Goal: Find contact information: Find contact information

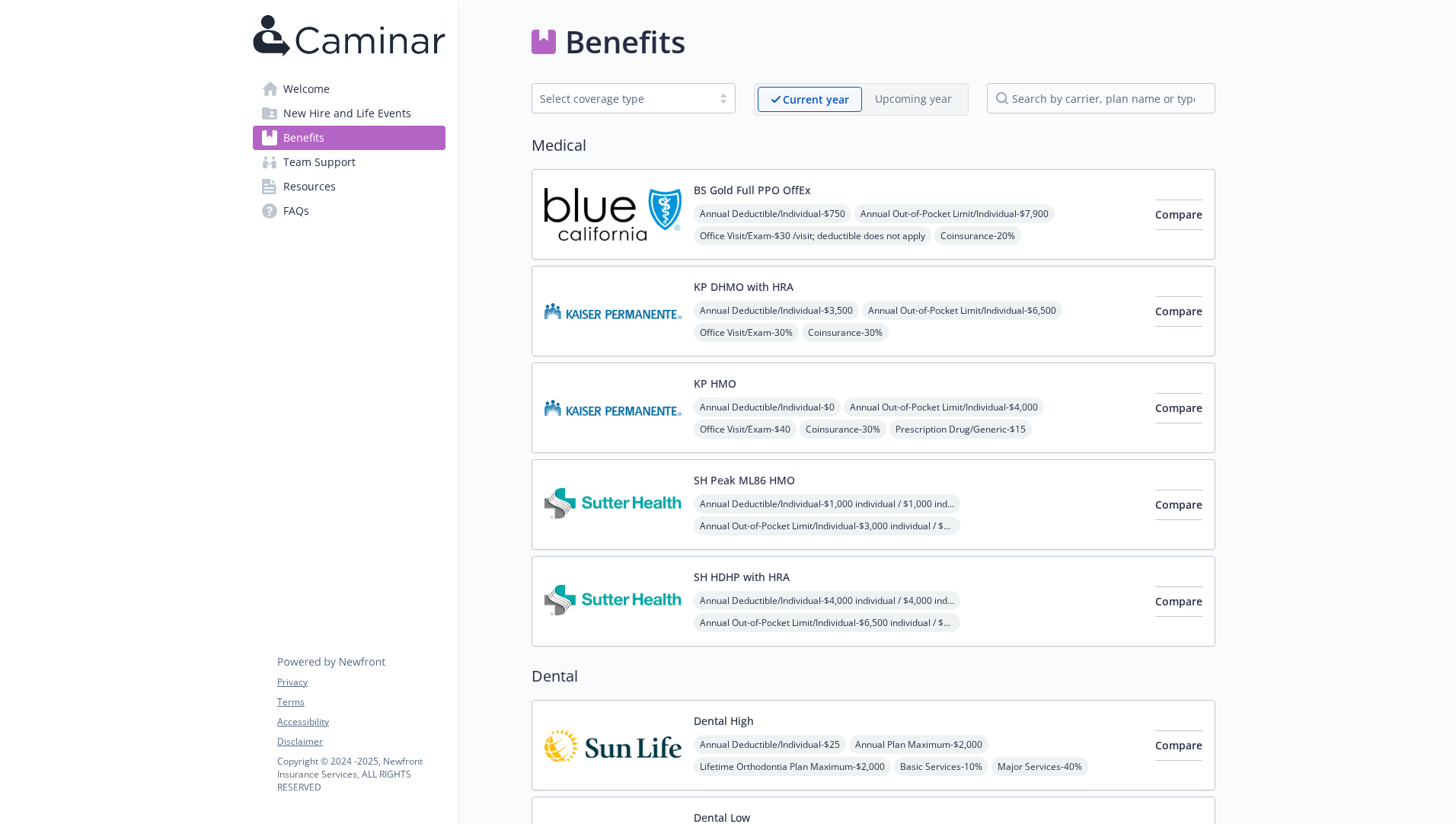
click at [306, 94] on span "Welcome" at bounding box center [307, 89] width 46 height 24
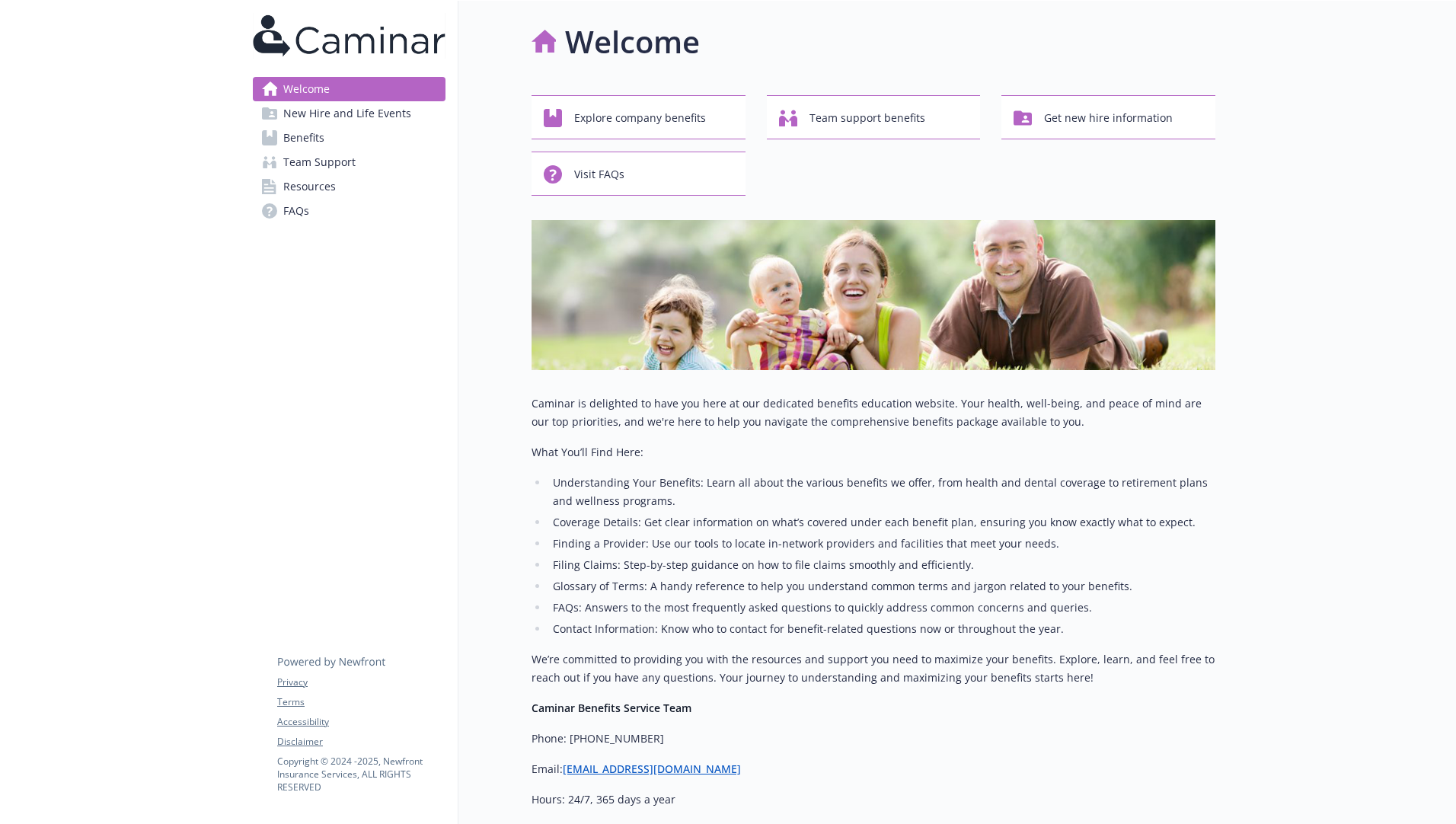
scroll to position [71, 0]
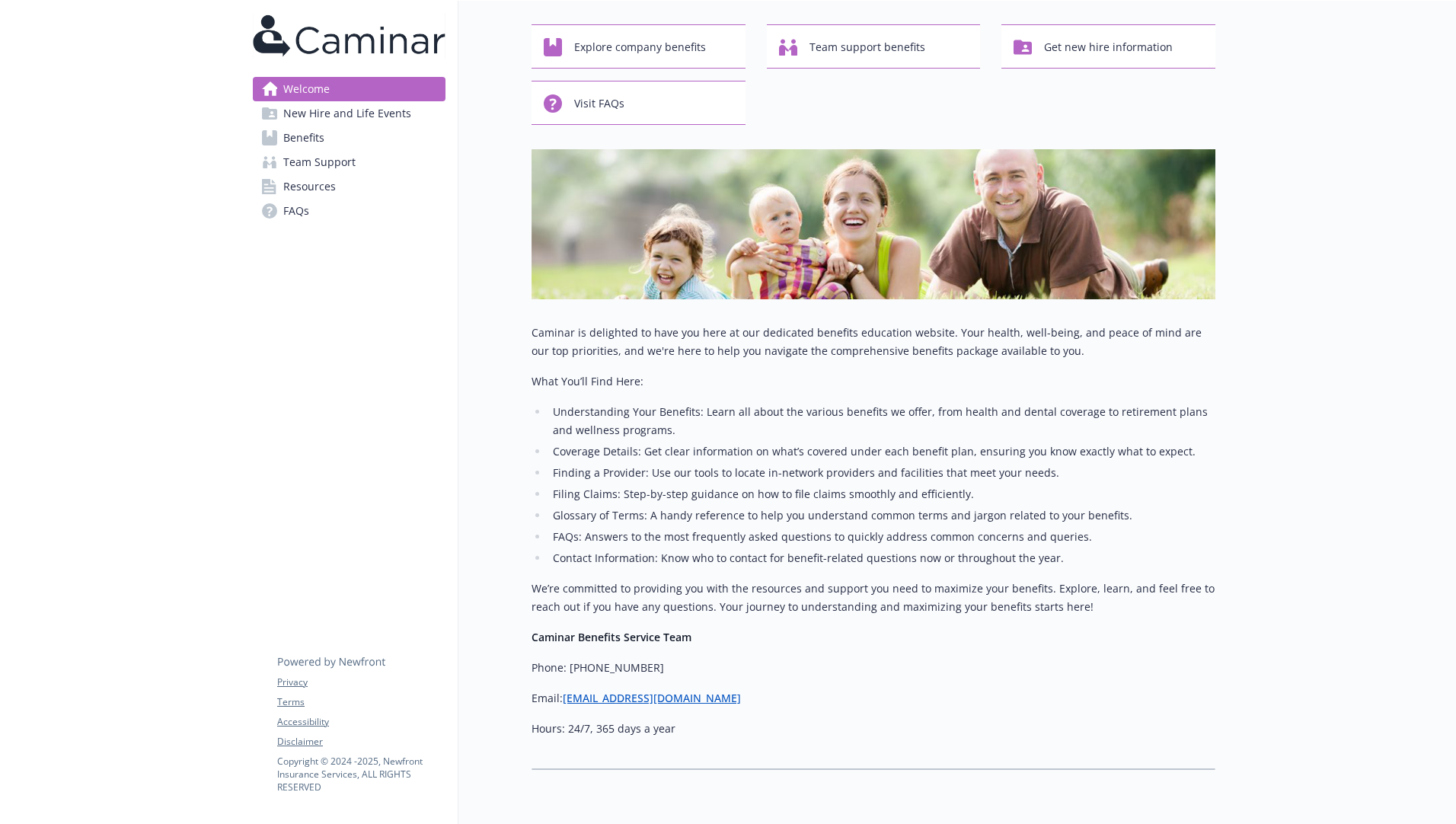
drag, startPoint x: 529, startPoint y: 633, endPoint x: 793, endPoint y: 702, distance: 272.9
click at [793, 702] on div "Welcome Explore company benefits Team support benefits Get new hire information…" at bounding box center [837, 359] width 758 height 858
copy div "Caminar Benefits Service Team Phone: [PHONE_NUMBER] Email: [EMAIL_ADDRESS][DOMA…"
